Goal: Task Accomplishment & Management: Manage account settings

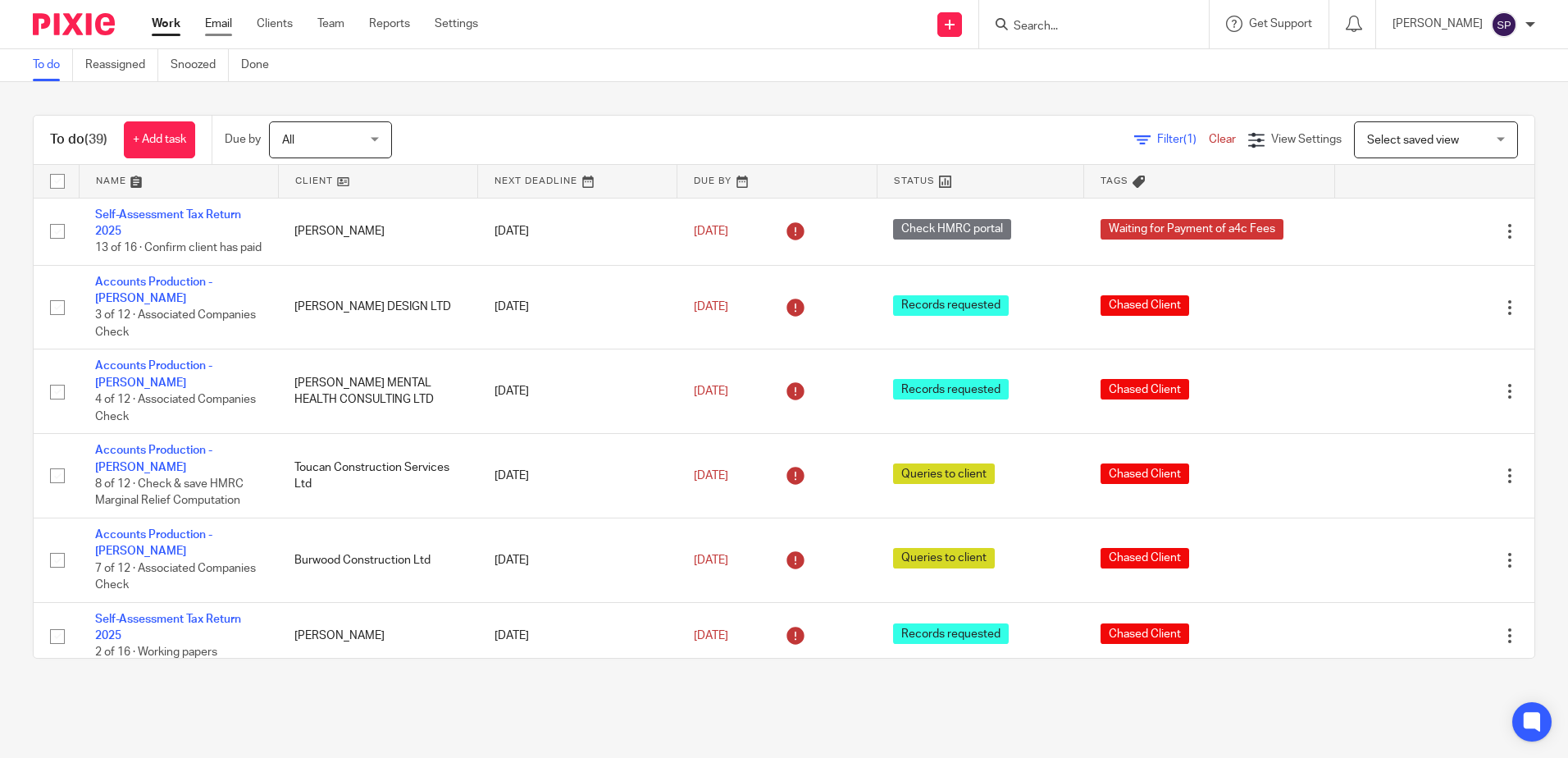
click at [226, 27] on link "Email" at bounding box center [219, 23] width 27 height 17
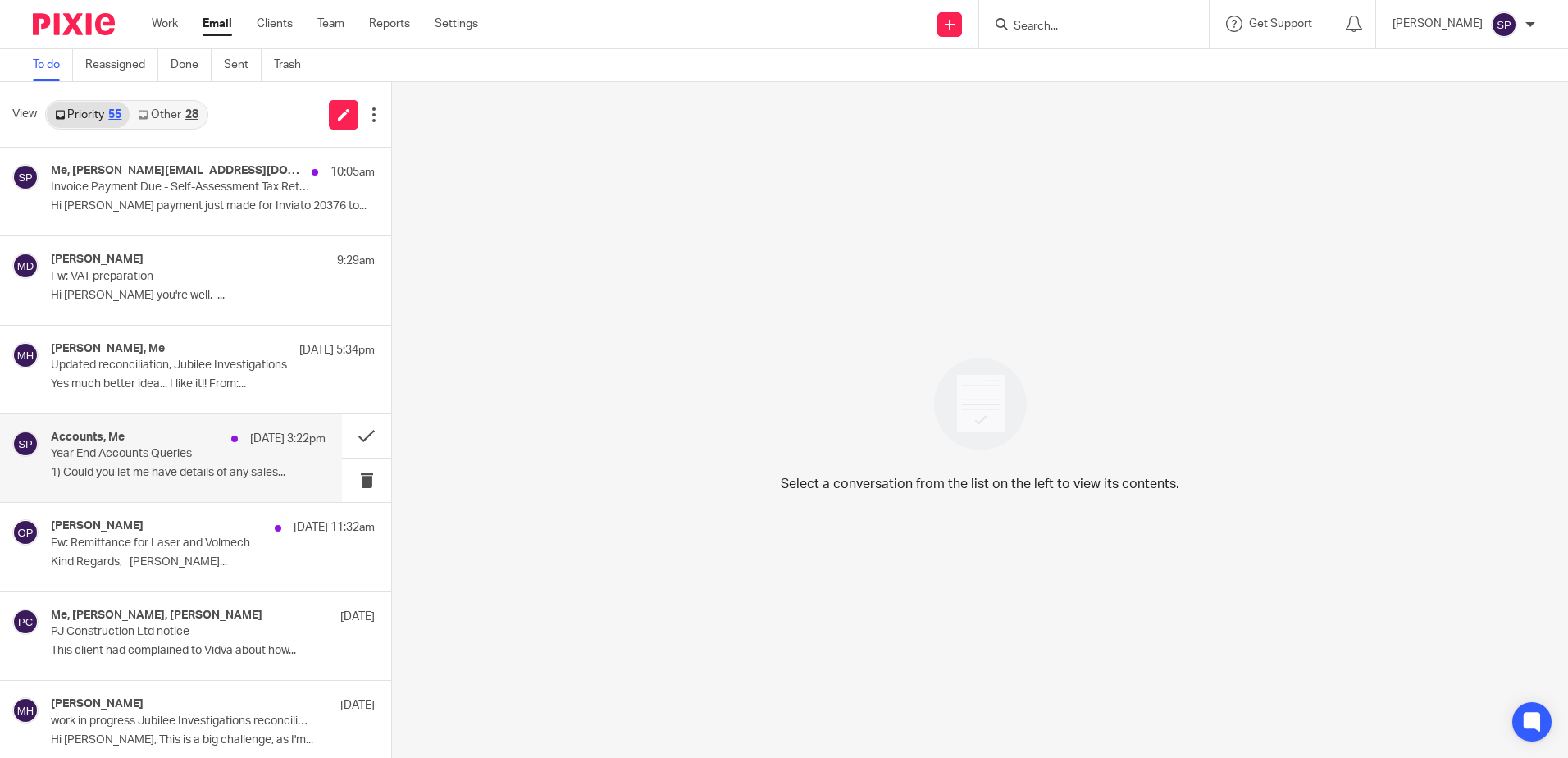
click at [187, 456] on p "Year End Accounts Queries" at bounding box center [160, 454] width 220 height 14
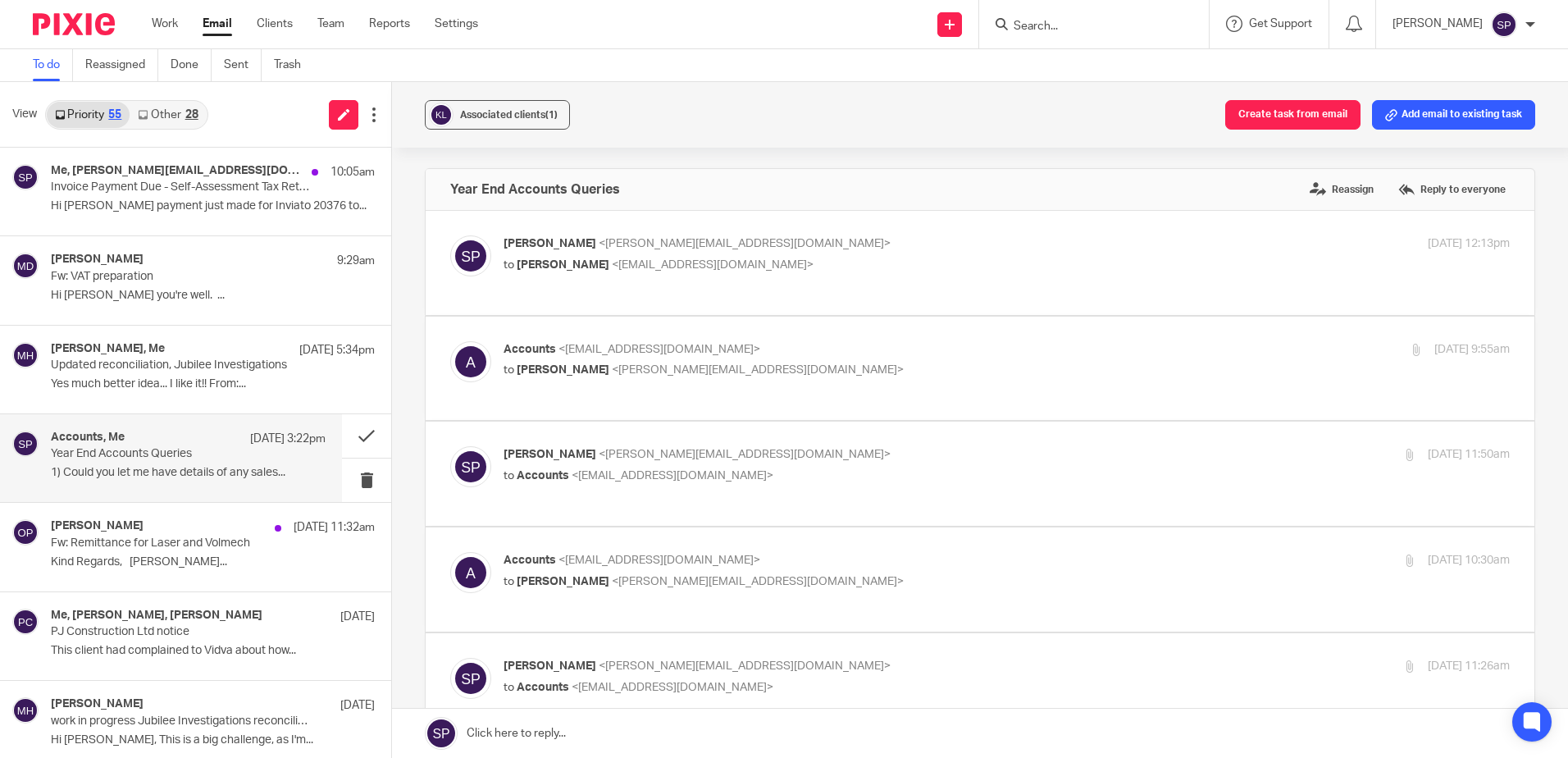
click at [158, 119] on link "Other 28" at bounding box center [167, 115] width 76 height 26
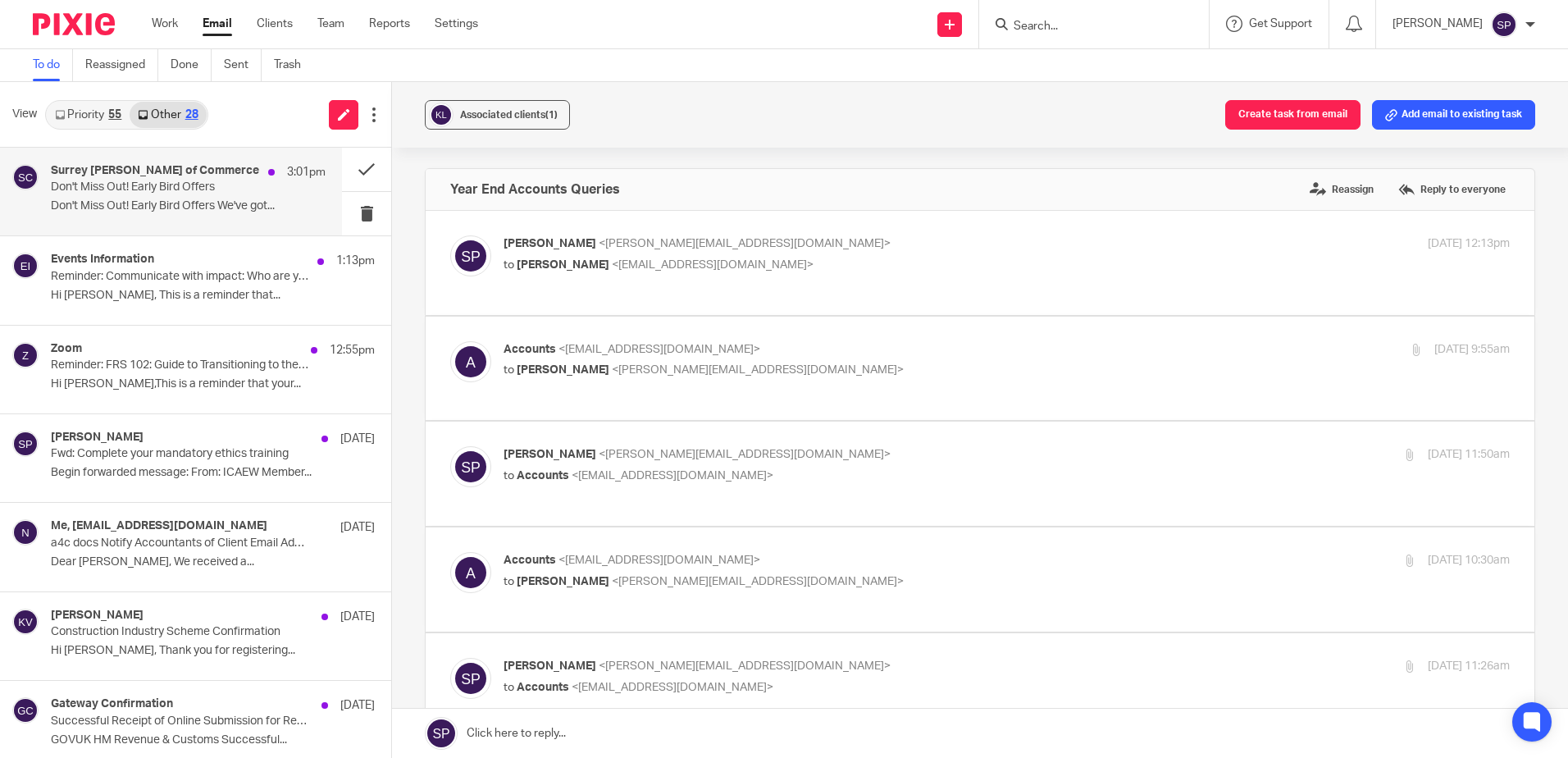
click at [168, 184] on p "Don't Miss Out! Early Bird Offers" at bounding box center [160, 188] width 220 height 14
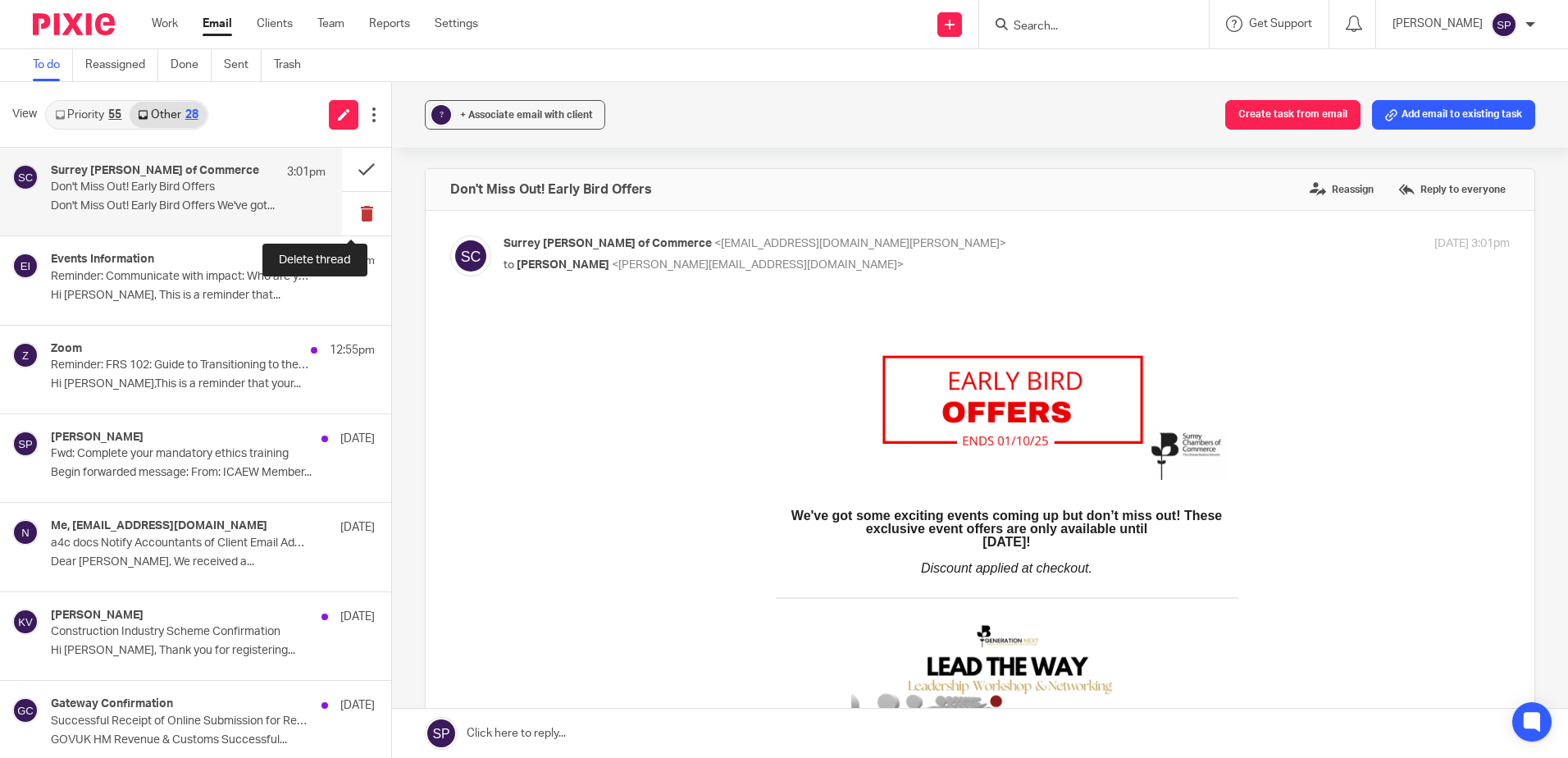
click at [350, 216] on button at bounding box center [366, 213] width 50 height 44
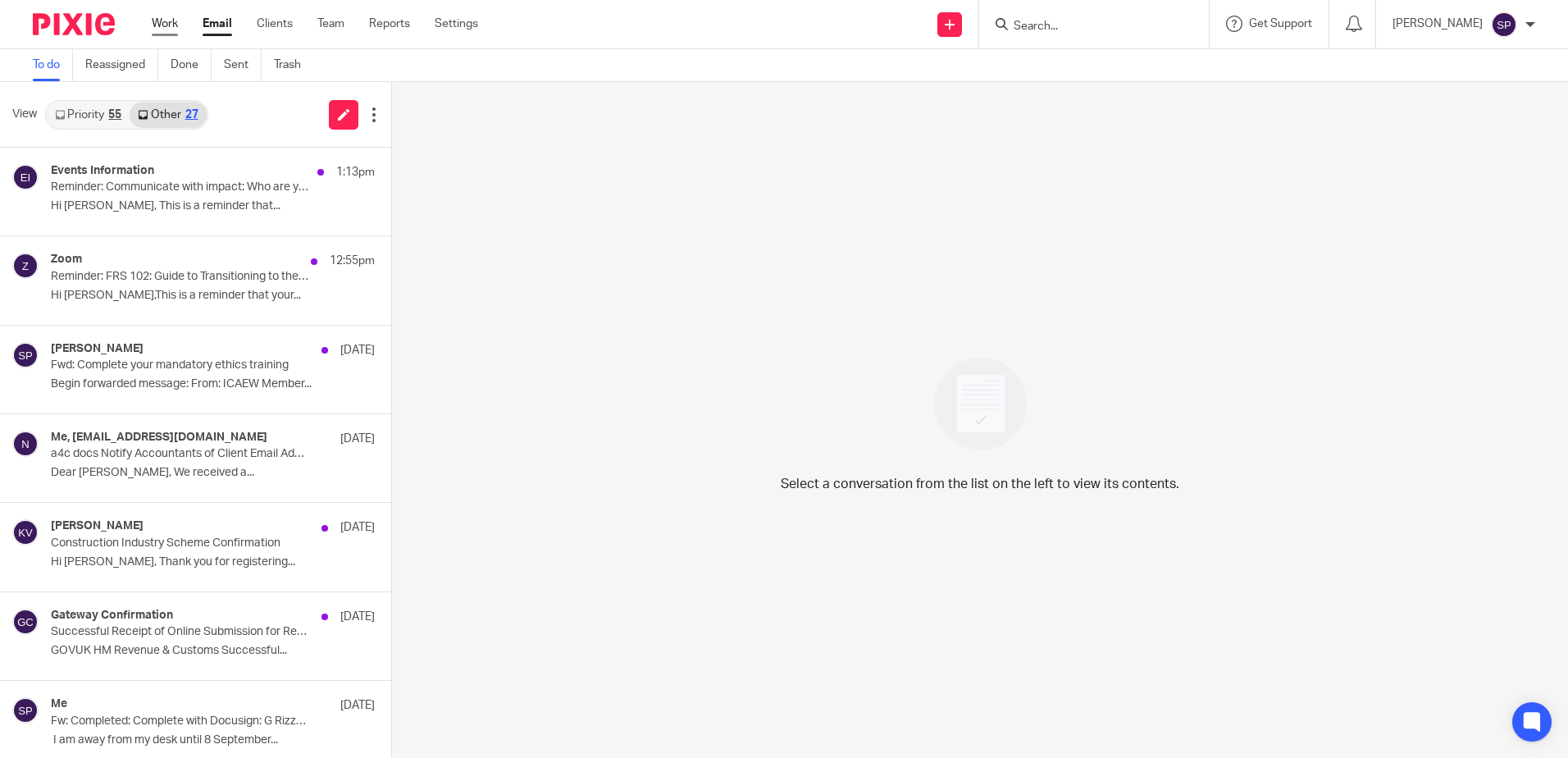
click at [158, 26] on link "Work" at bounding box center [164, 23] width 26 height 17
